Goal: Task Accomplishment & Management: Manage account settings

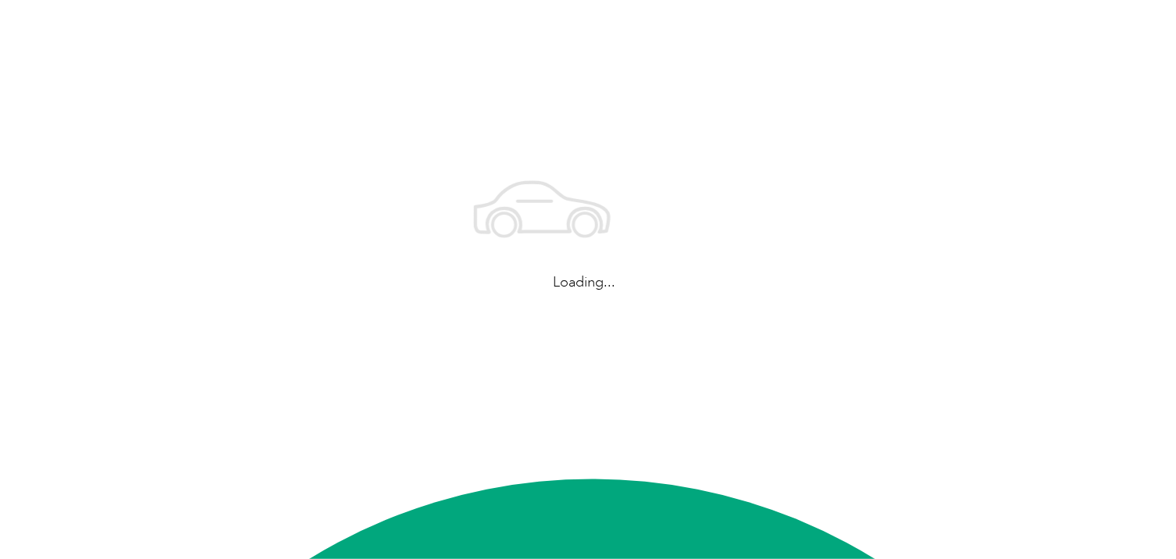
scroll to position [22, 0]
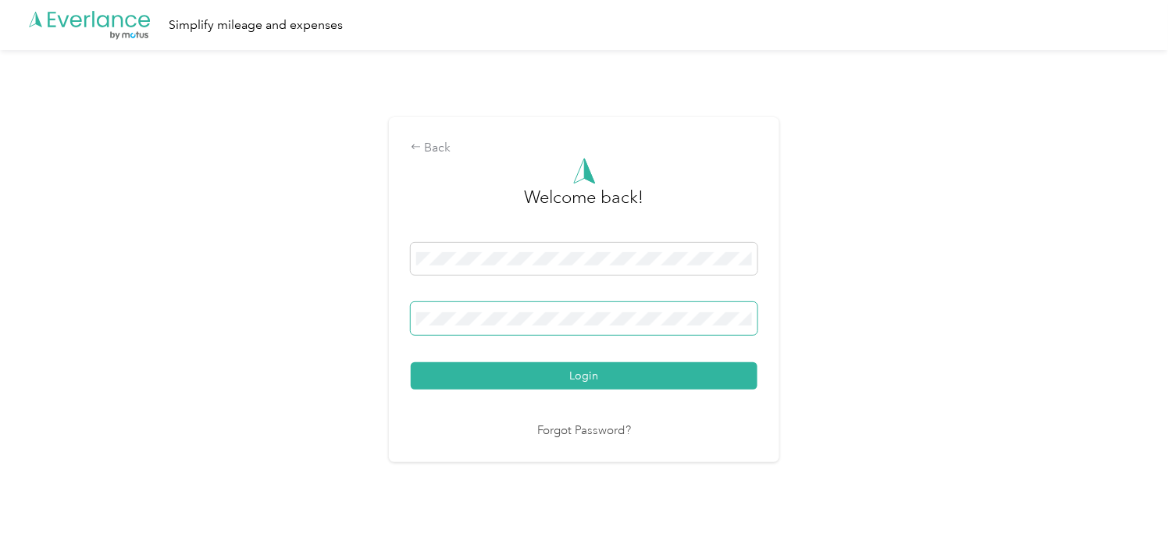
click at [411, 362] on button "Login" at bounding box center [584, 375] width 347 height 27
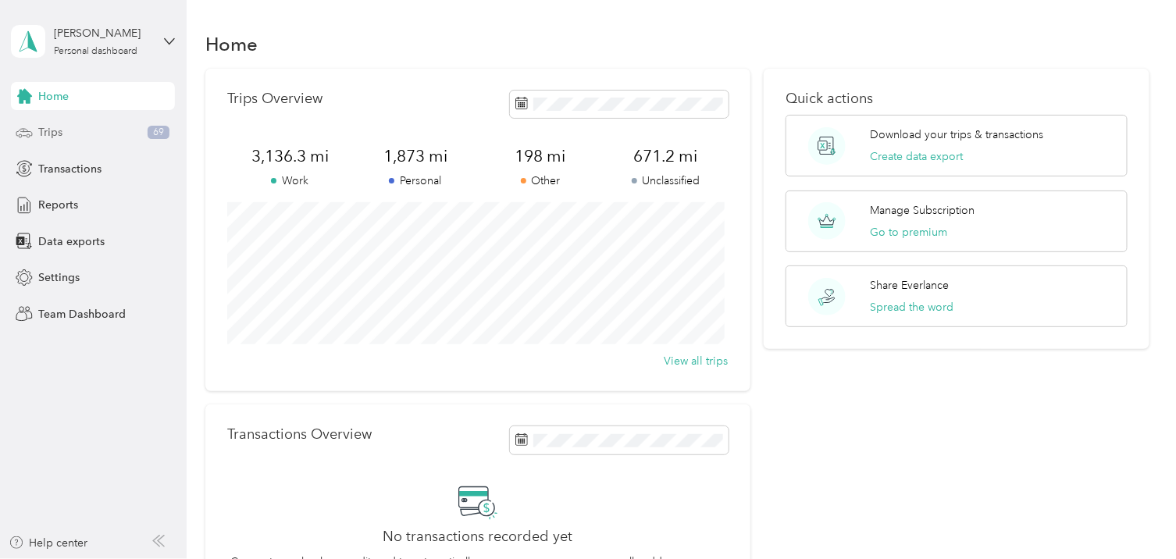
click at [71, 125] on div "Trips 69" at bounding box center [93, 133] width 164 height 28
